Goal: Task Accomplishment & Management: Use online tool/utility

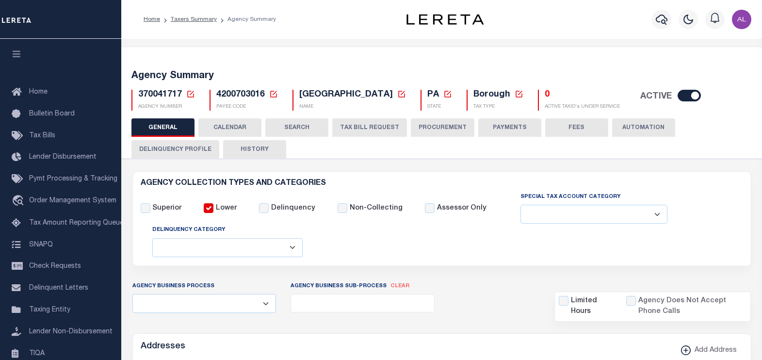
select select
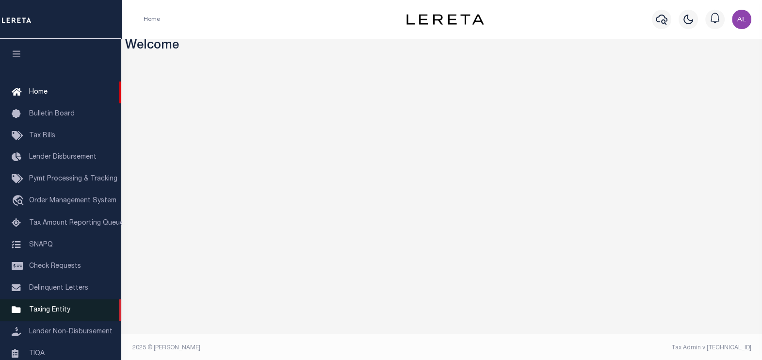
click at [59, 313] on span "Taxing Entity" at bounding box center [49, 310] width 41 height 7
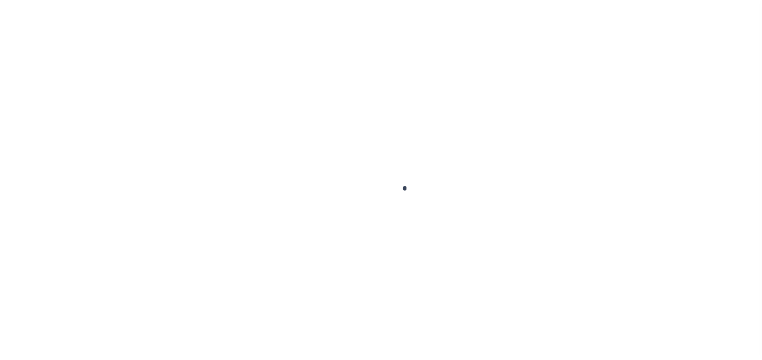
scroll to position [112, 0]
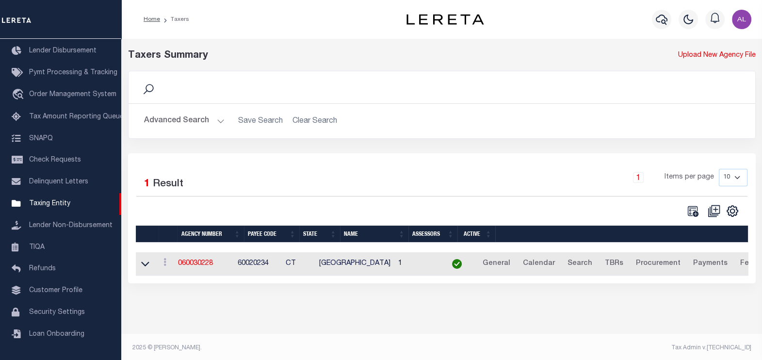
click at [213, 123] on button "Advanced Search" at bounding box center [184, 121] width 81 height 19
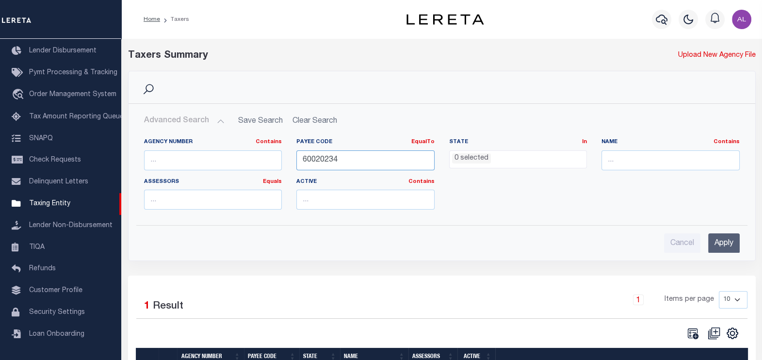
click at [365, 161] on input "60020234" at bounding box center [365, 160] width 138 height 20
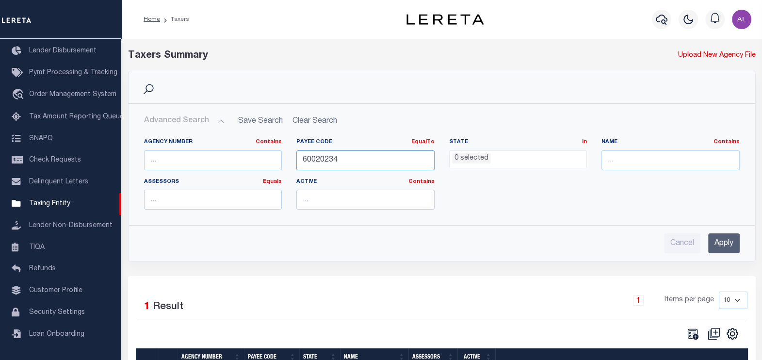
click at [365, 161] on input "60020234" at bounding box center [365, 160] width 138 height 20
click at [673, 233] on input "Cancel" at bounding box center [682, 243] width 36 height 20
checkbox input "true"
select select
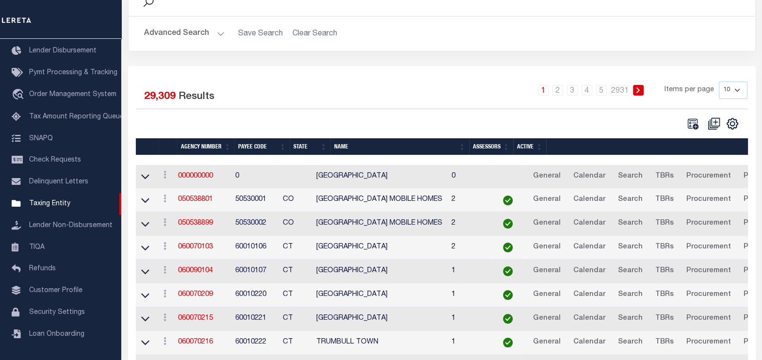
scroll to position [88, 0]
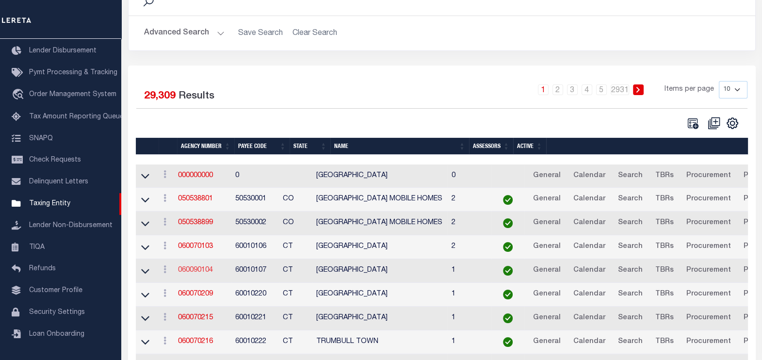
click at [213, 270] on link "060090104" at bounding box center [195, 270] width 35 height 7
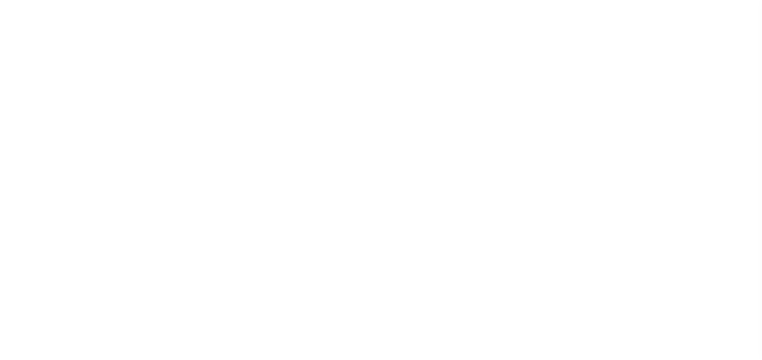
select select
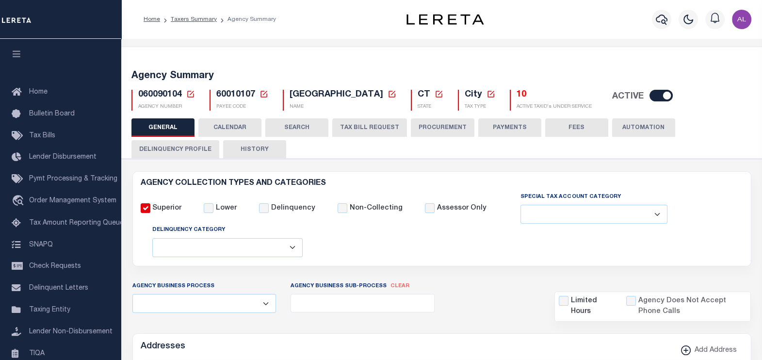
click at [517, 92] on h5 "10" at bounding box center [554, 95] width 75 height 11
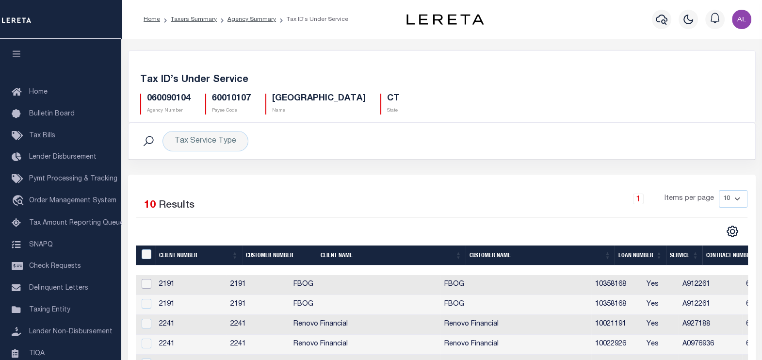
click at [147, 284] on input "checkbox" at bounding box center [147, 284] width 10 height 10
checkbox input "true"
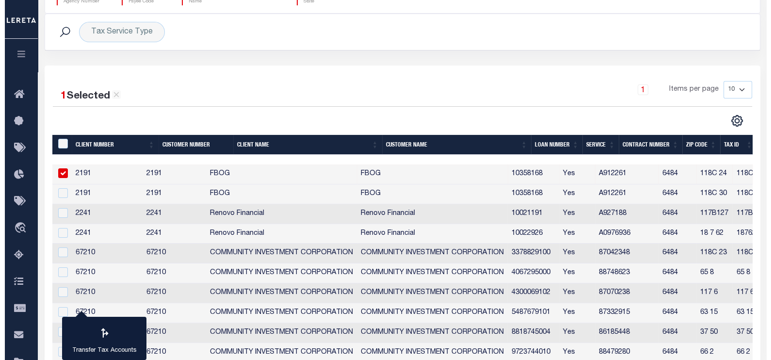
scroll to position [114, 0]
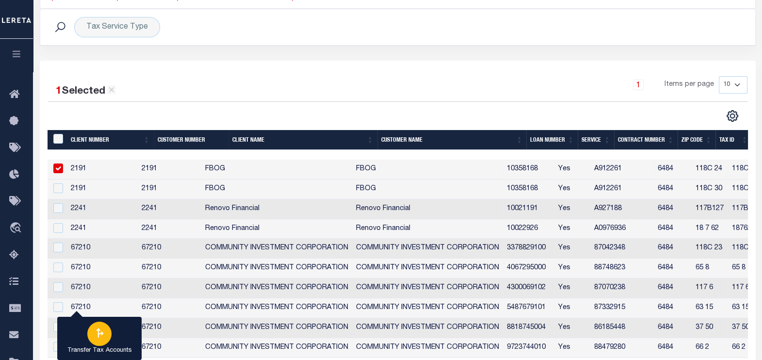
click at [102, 342] on div "button" at bounding box center [99, 334] width 24 height 24
type input "060090104"
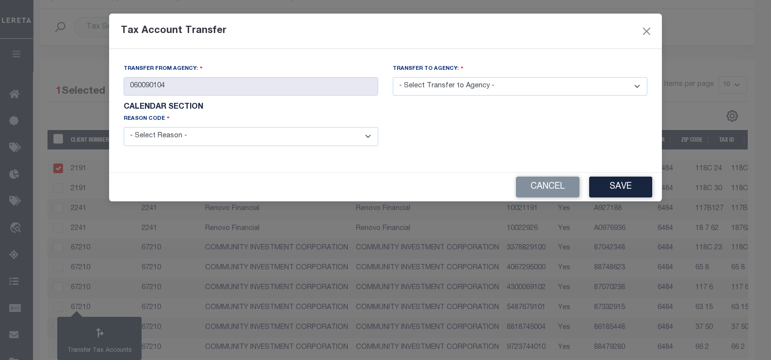
click at [442, 93] on select "- Select Transfer to Agency - 060010102 060010105 060010201 060010202 060010203…" at bounding box center [520, 86] width 255 height 19
drag, startPoint x: 224, startPoint y: 40, endPoint x: 122, endPoint y: 34, distance: 102.6
click at [122, 34] on div "Tax Account Transfer" at bounding box center [385, 31] width 553 height 35
copy h5 "Tax Account Transfer"
